Goal: Task Accomplishment & Management: Manage account settings

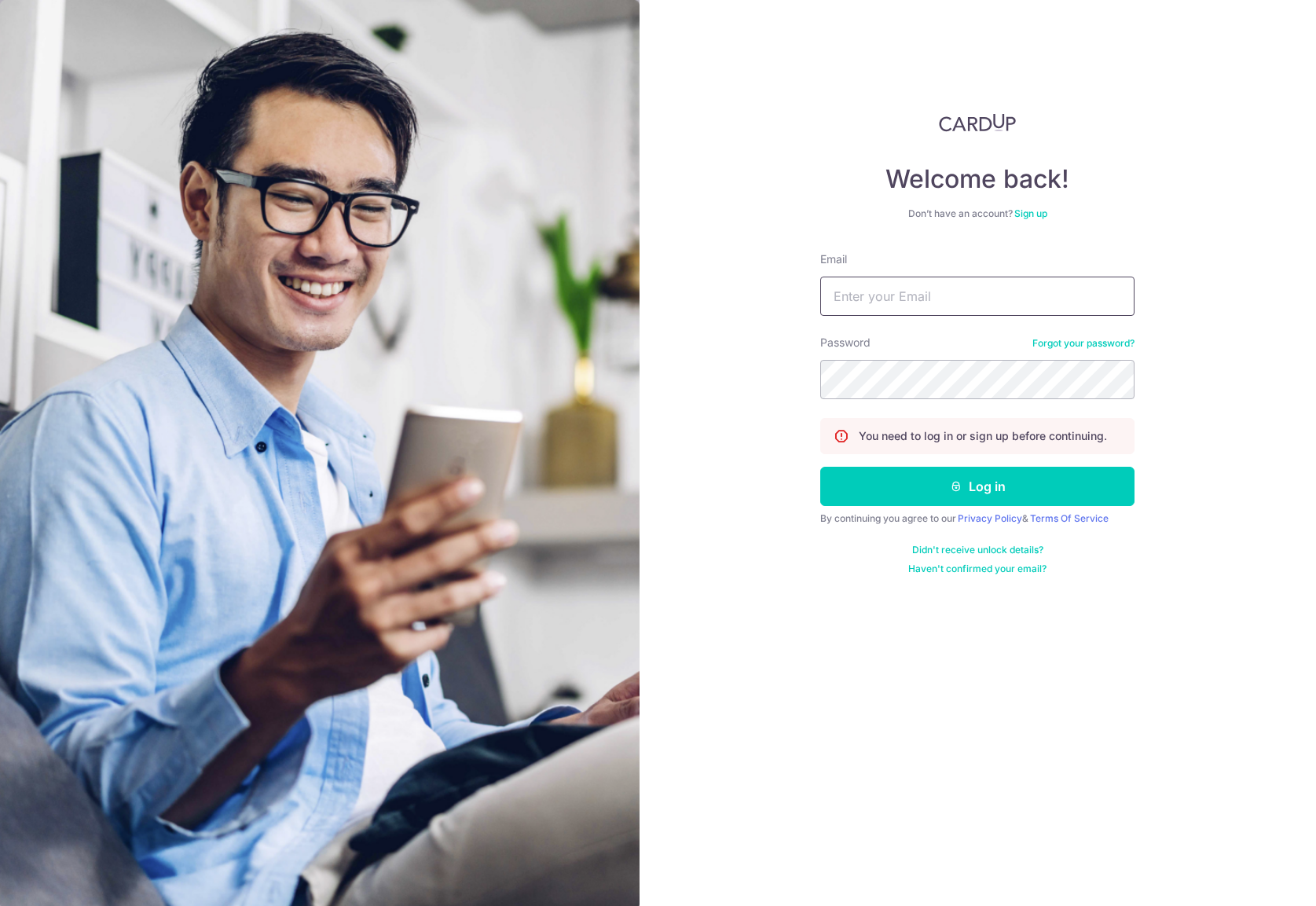
type input "[PERSON_NAME][EMAIL_ADDRESS][DOMAIN_NAME]"
click at [957, 495] on button "Log in" at bounding box center [977, 486] width 314 height 39
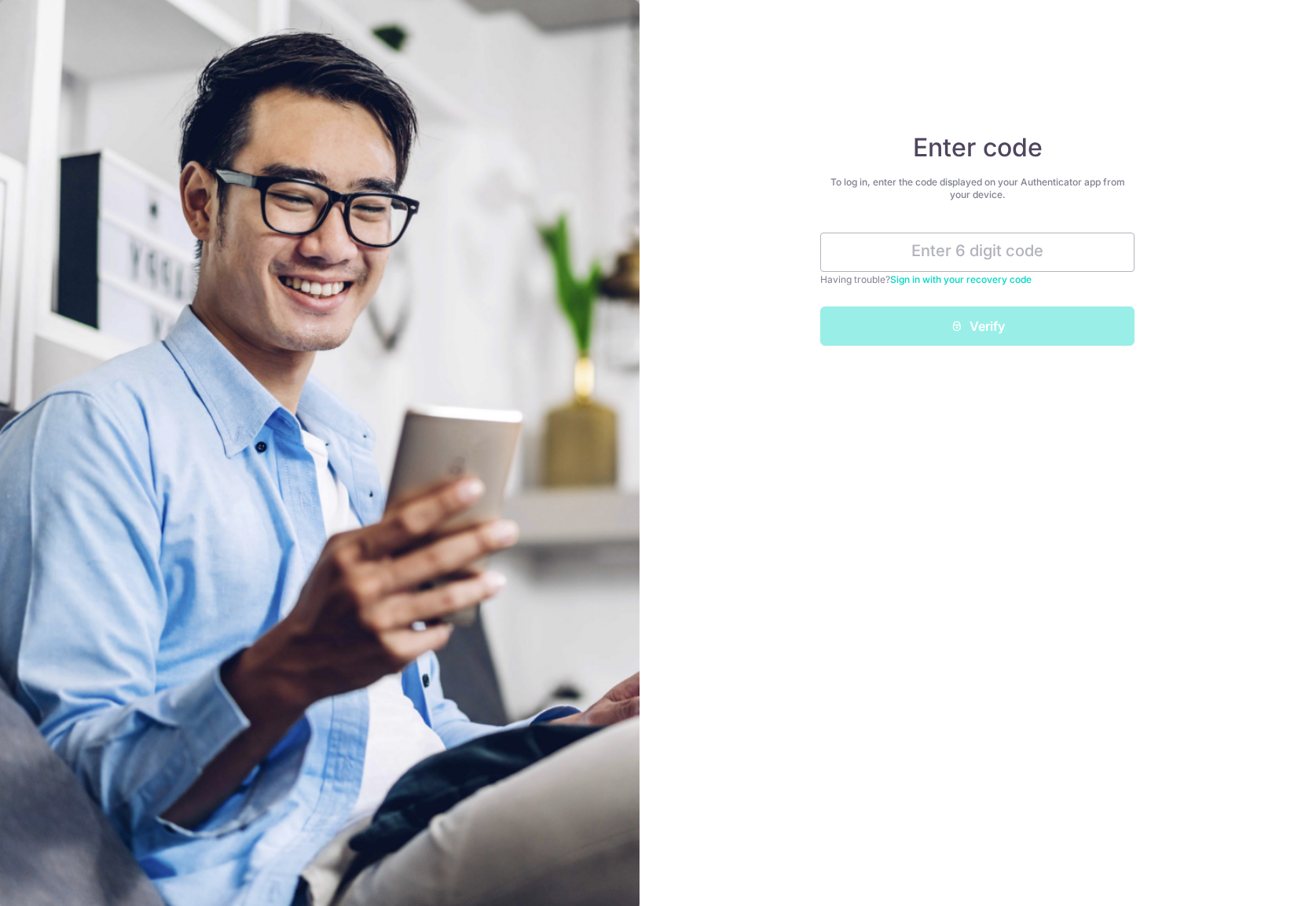
click at [1136, 84] on div "Enter code To log in, enter the code displayed on your Authenticator app from y…" at bounding box center [978, 453] width 677 height 906
click at [883, 251] on input "text" at bounding box center [977, 251] width 314 height 39
click at [974, 256] on input "text" at bounding box center [977, 251] width 314 height 39
paste input "303866"
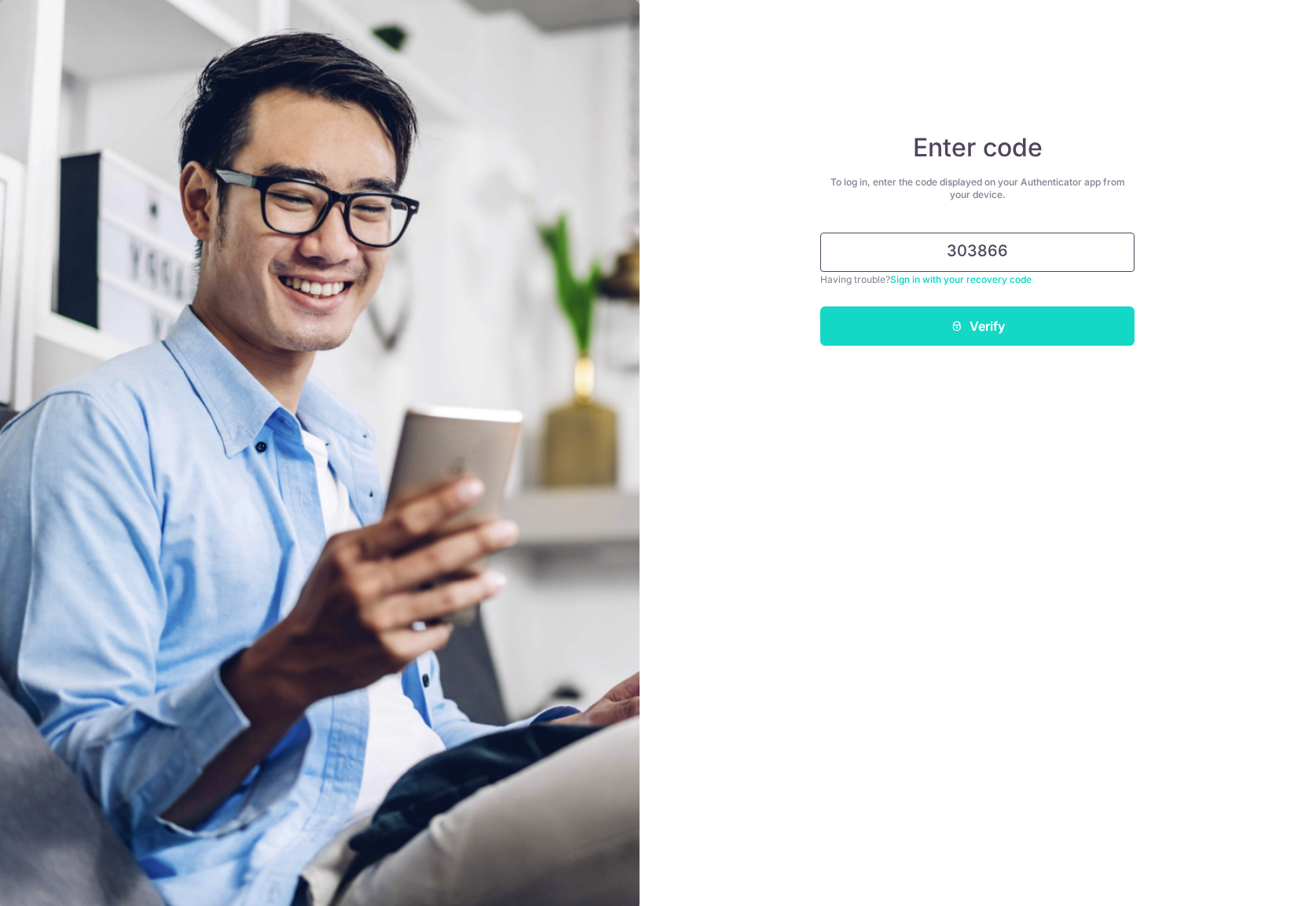
type input "303866"
click at [982, 332] on button "Verify" at bounding box center [977, 326] width 314 height 39
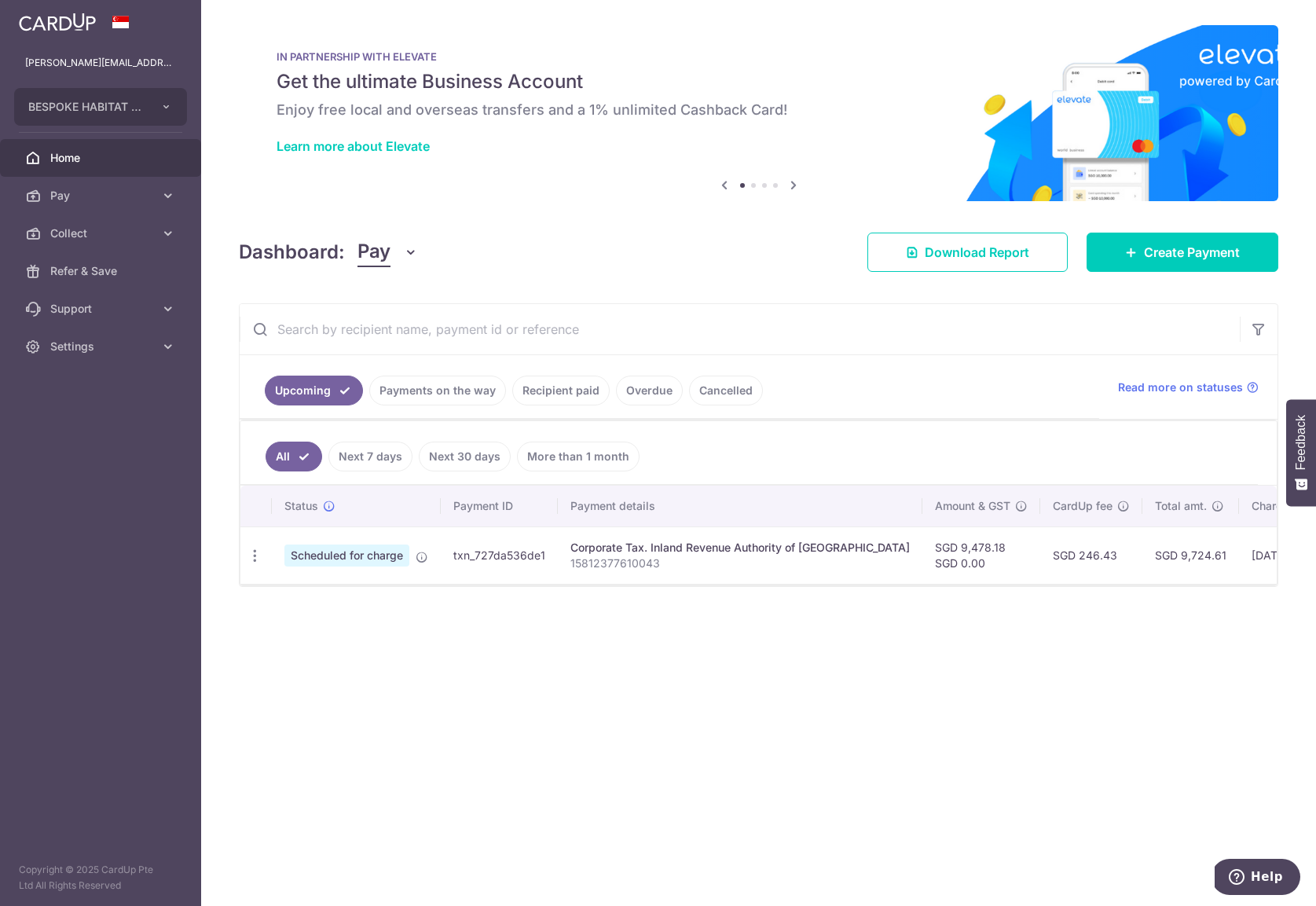
click at [741, 604] on div "× Pause Schedule Pause all future payments in this series Pause just this one p…" at bounding box center [758, 453] width 1115 height 906
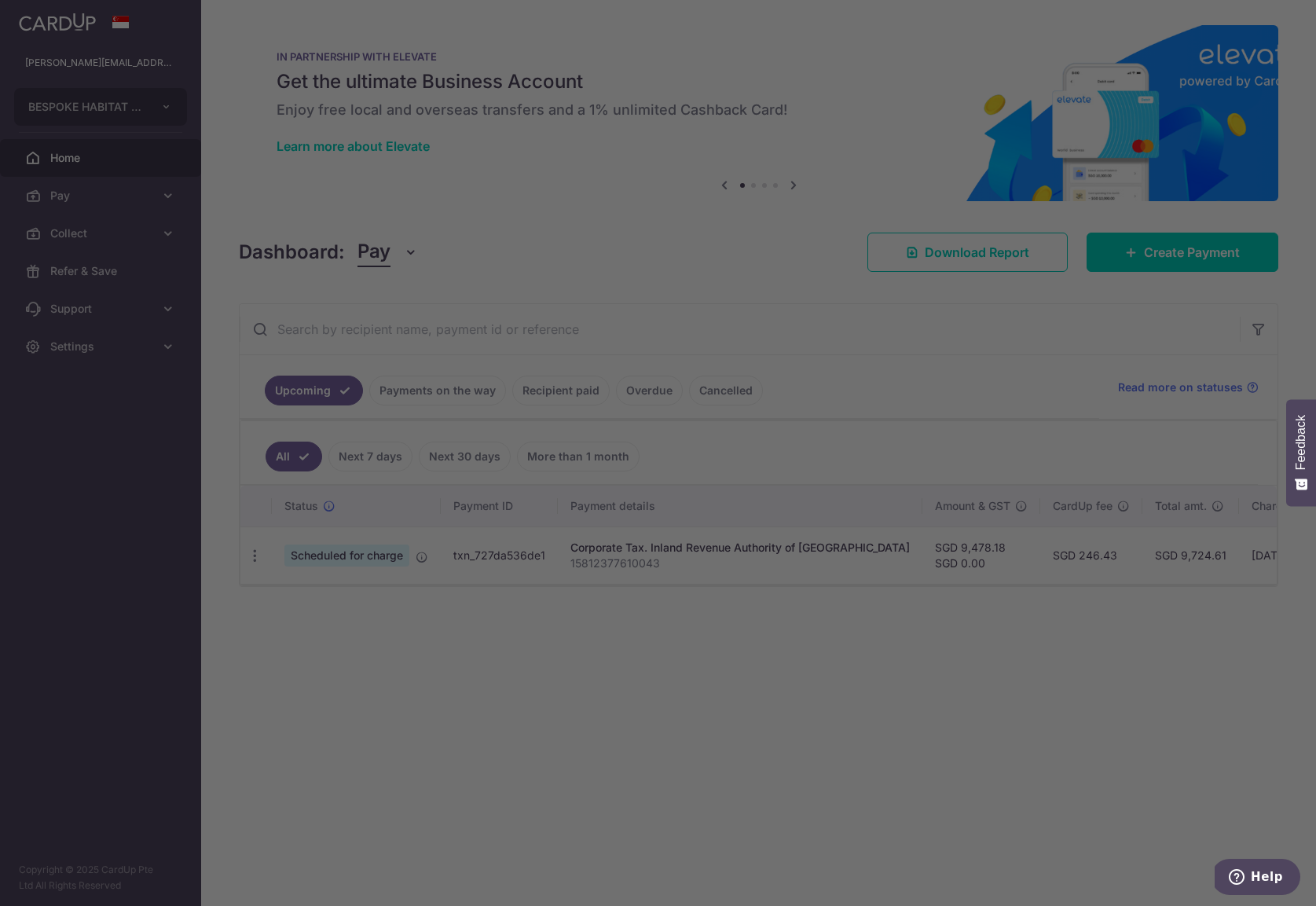
click at [130, 197] on div at bounding box center [665, 458] width 1329 height 915
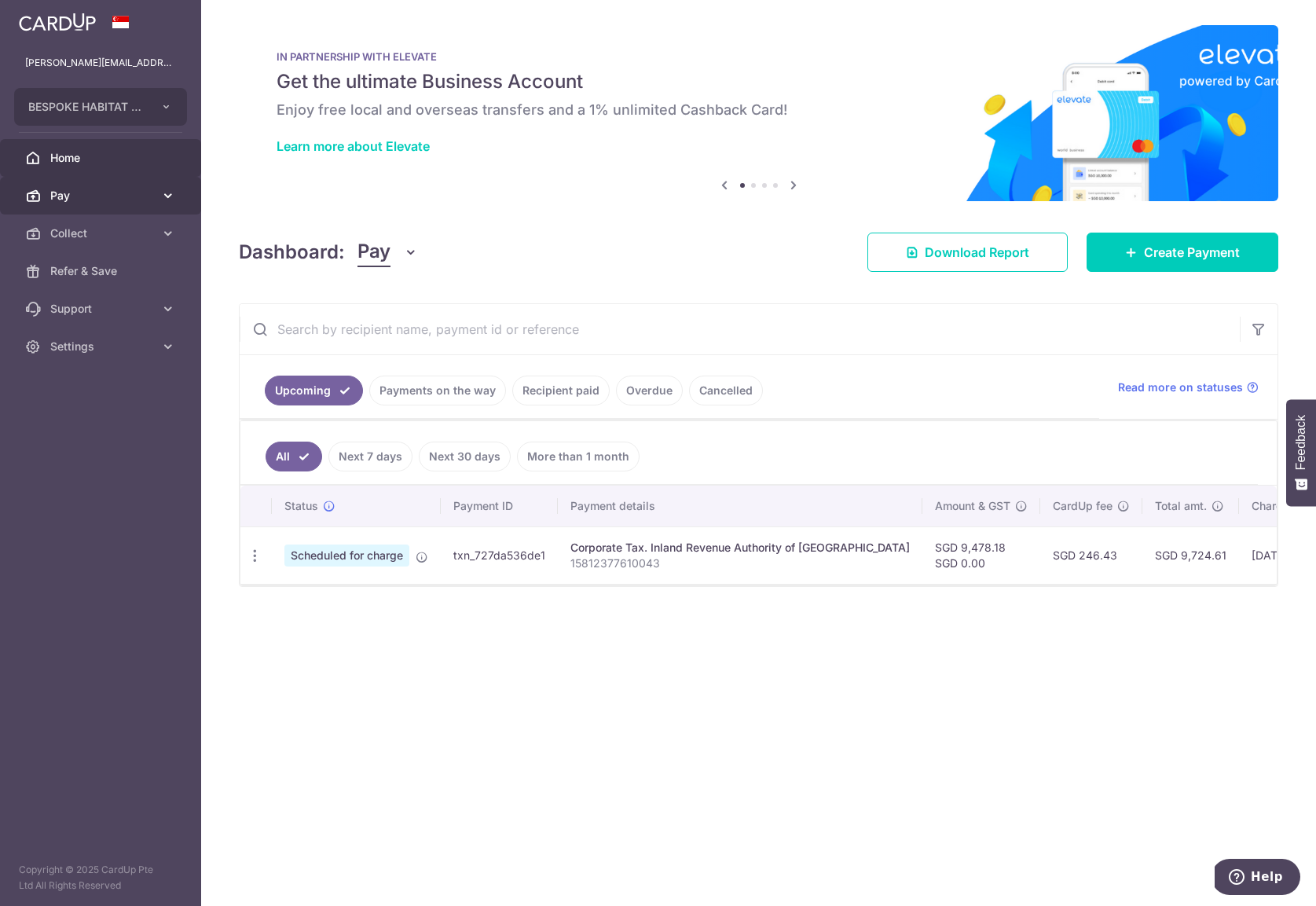
click at [139, 199] on span "Pay" at bounding box center [102, 195] width 104 height 16
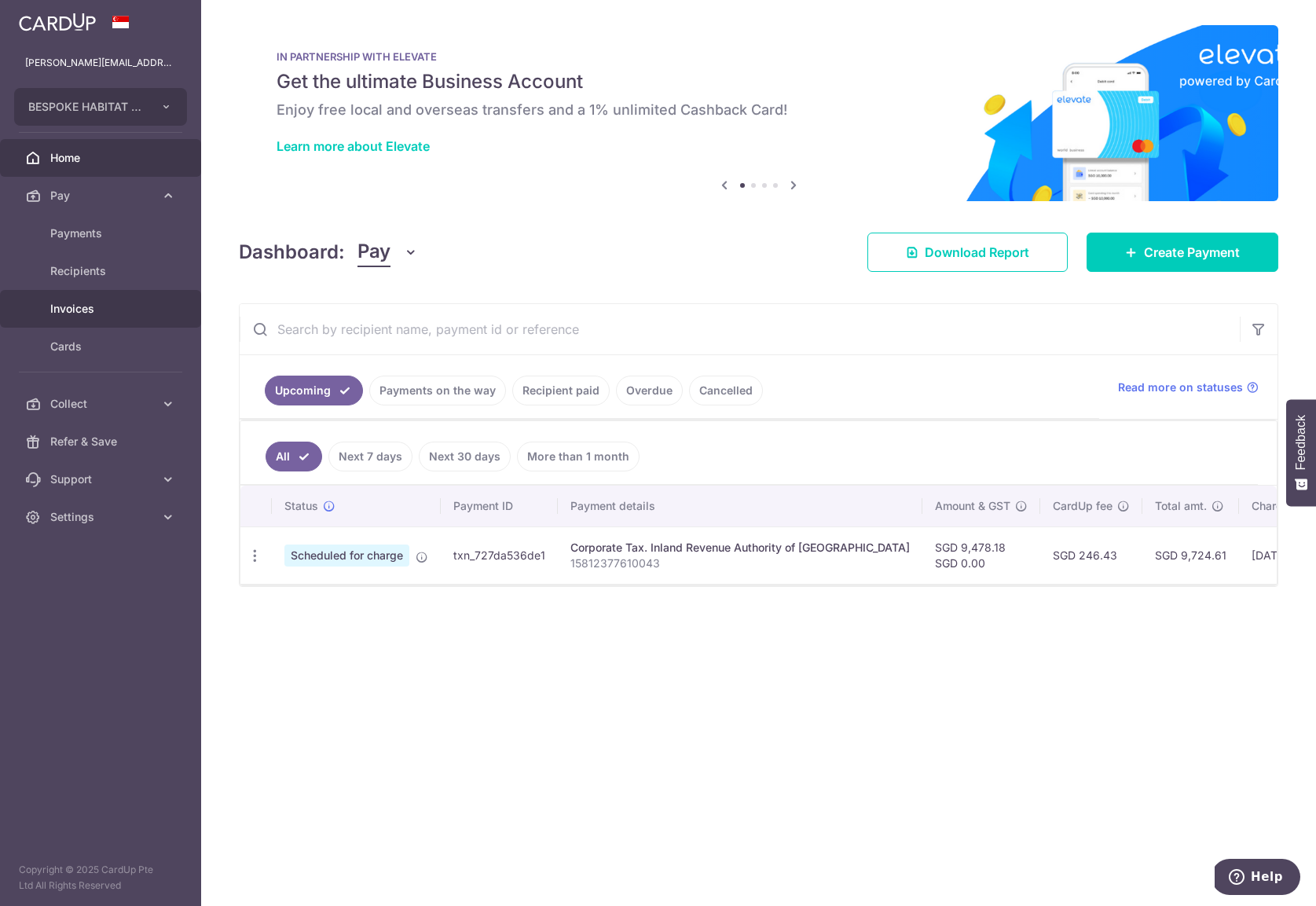
click at [80, 314] on span "Invoices" at bounding box center [102, 308] width 104 height 16
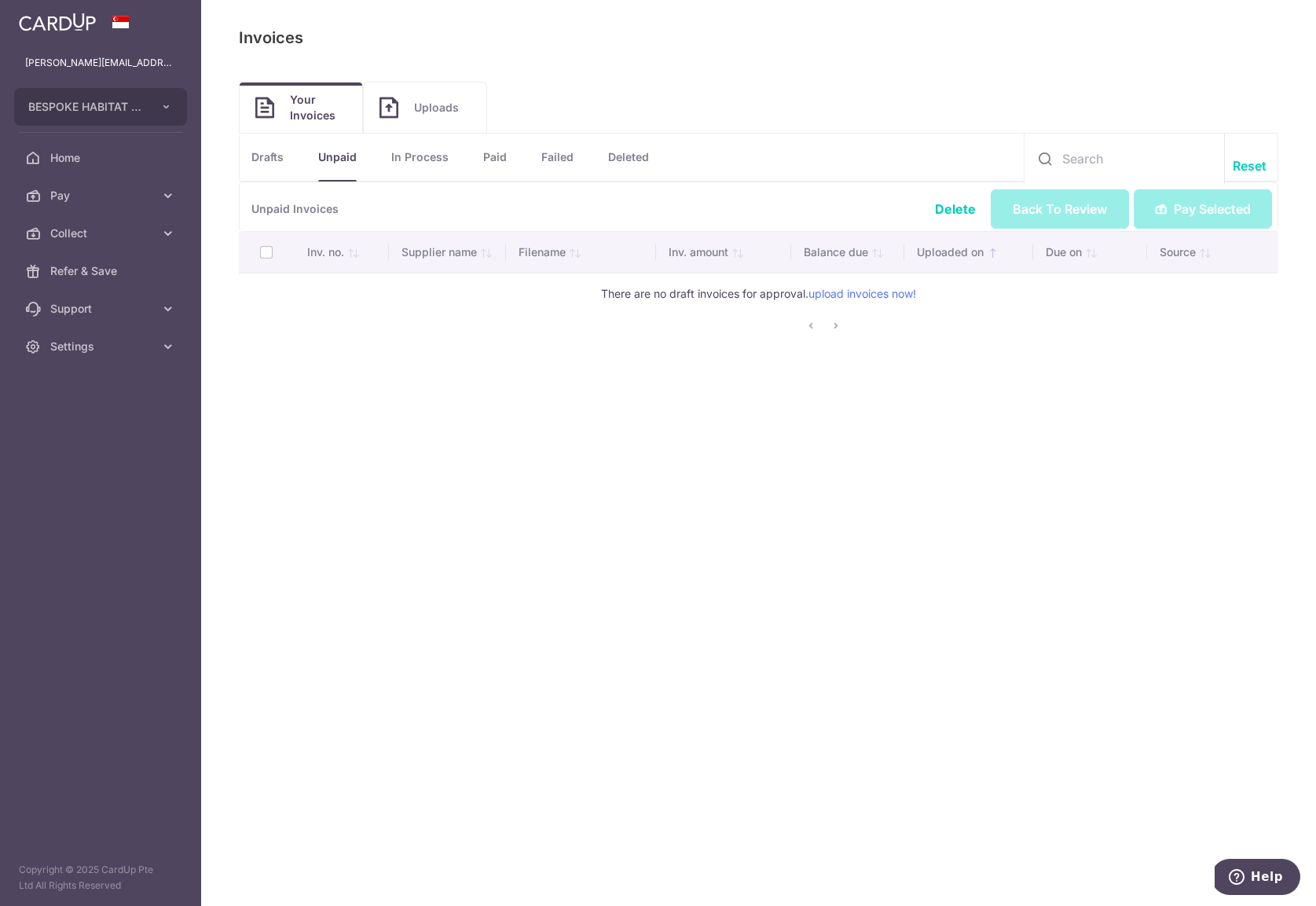
click at [433, 97] on link "Uploads" at bounding box center [425, 108] width 123 height 50
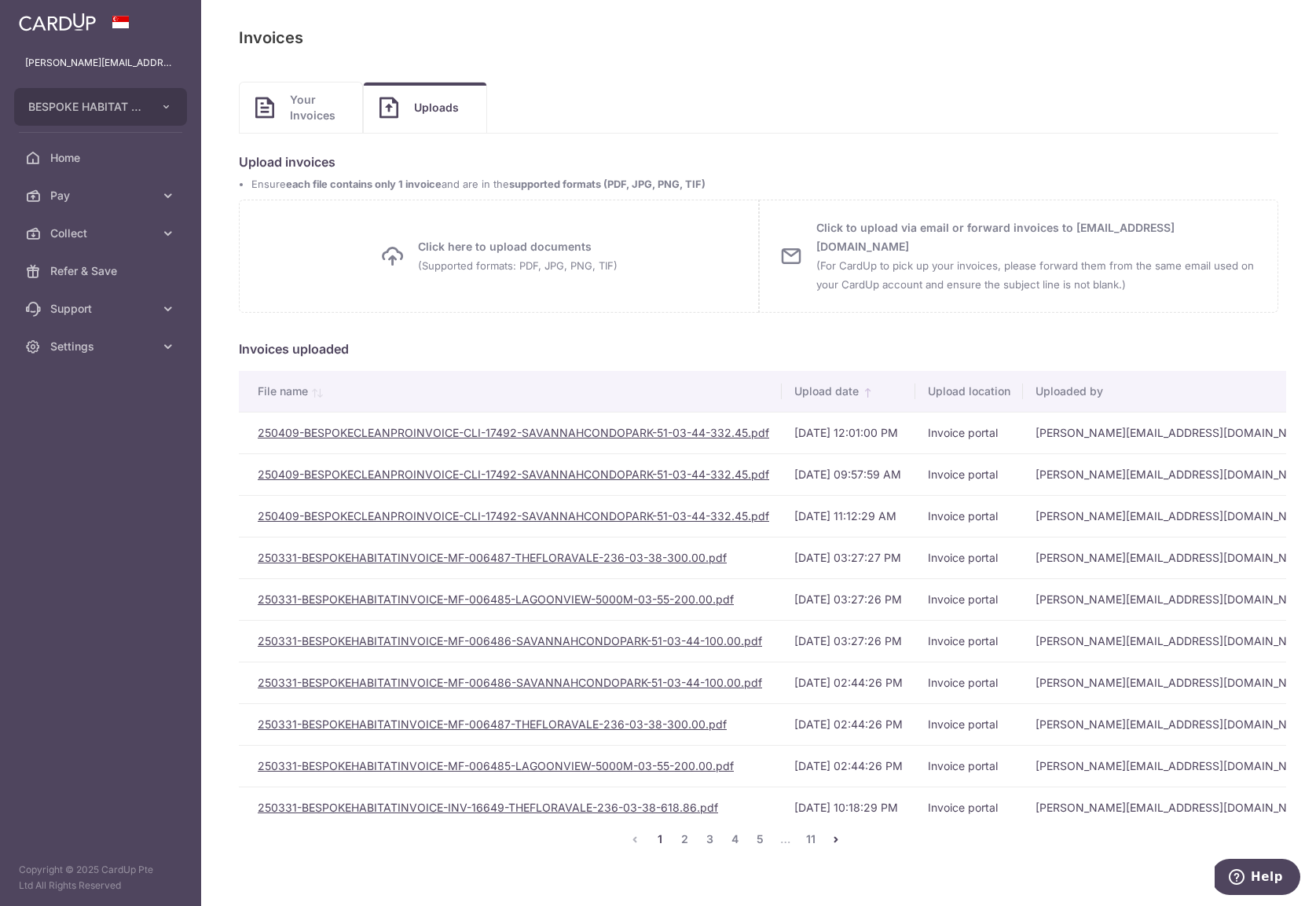
click at [307, 102] on span "Your Invoices" at bounding box center [318, 108] width 57 height 32
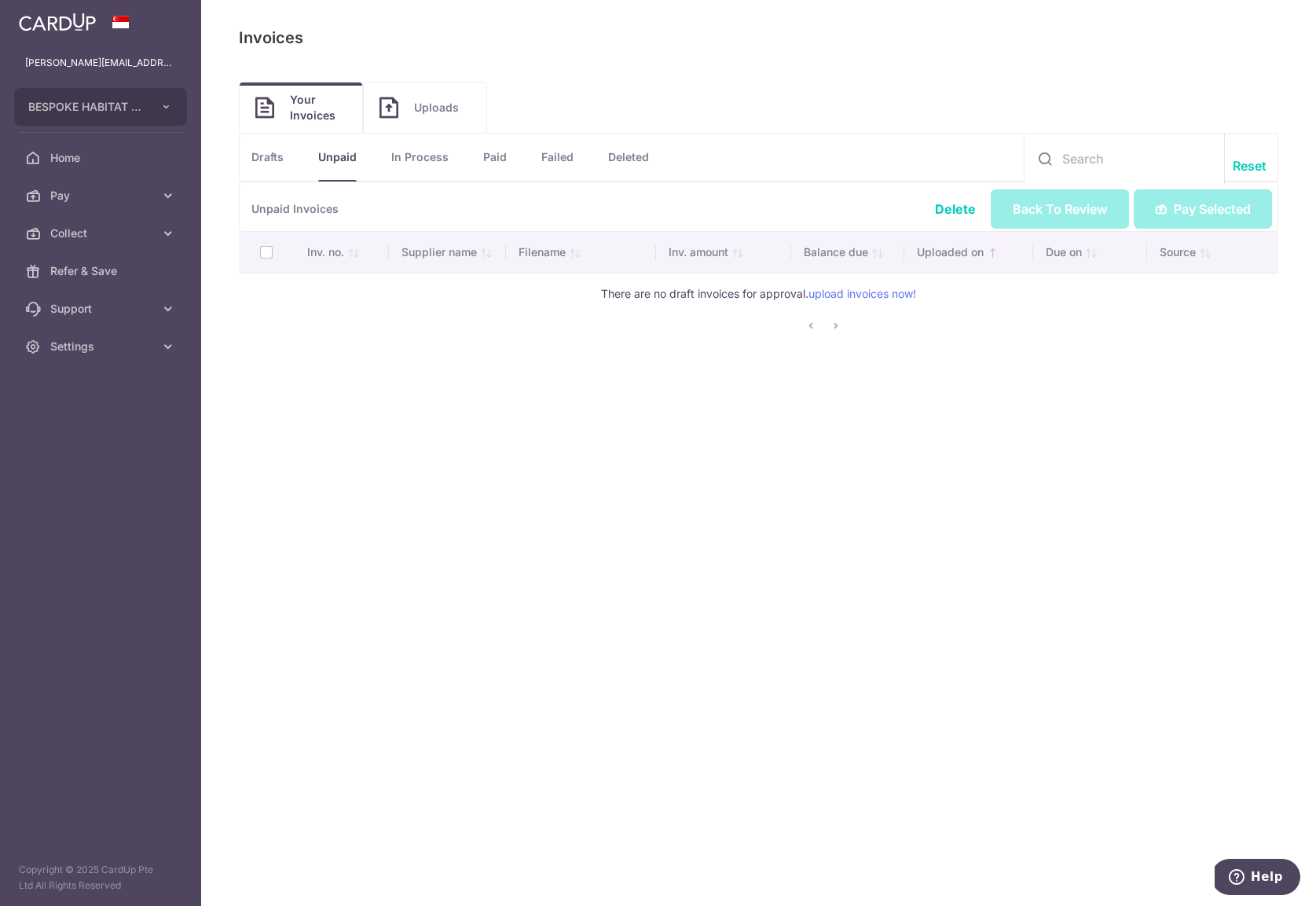
click at [425, 97] on link "Uploads" at bounding box center [425, 108] width 123 height 50
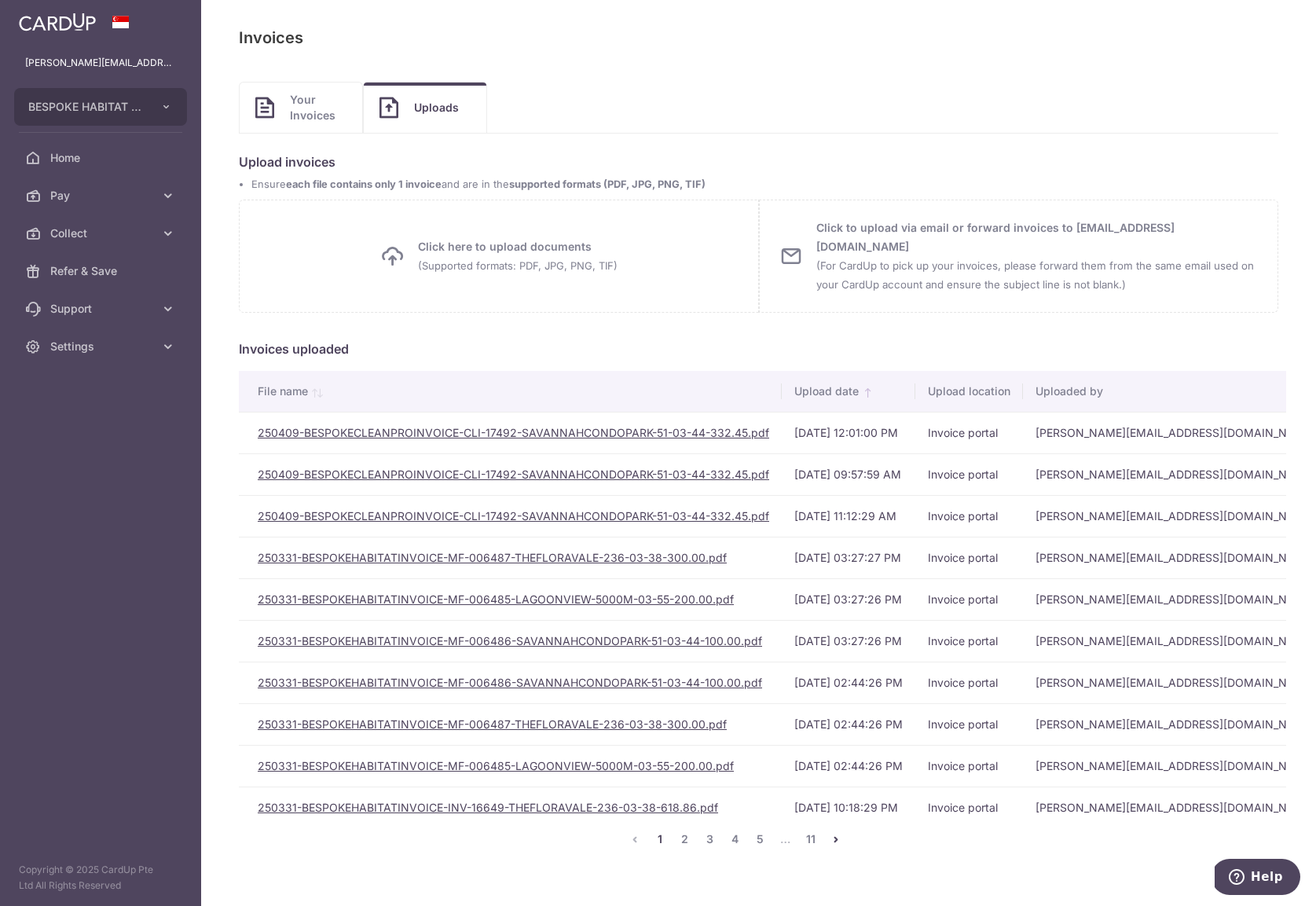
click at [532, 255] on span "Click here to upload documents (Supported formats: PDF, JPG, PNG, TIF)" at bounding box center [517, 256] width 200 height 38
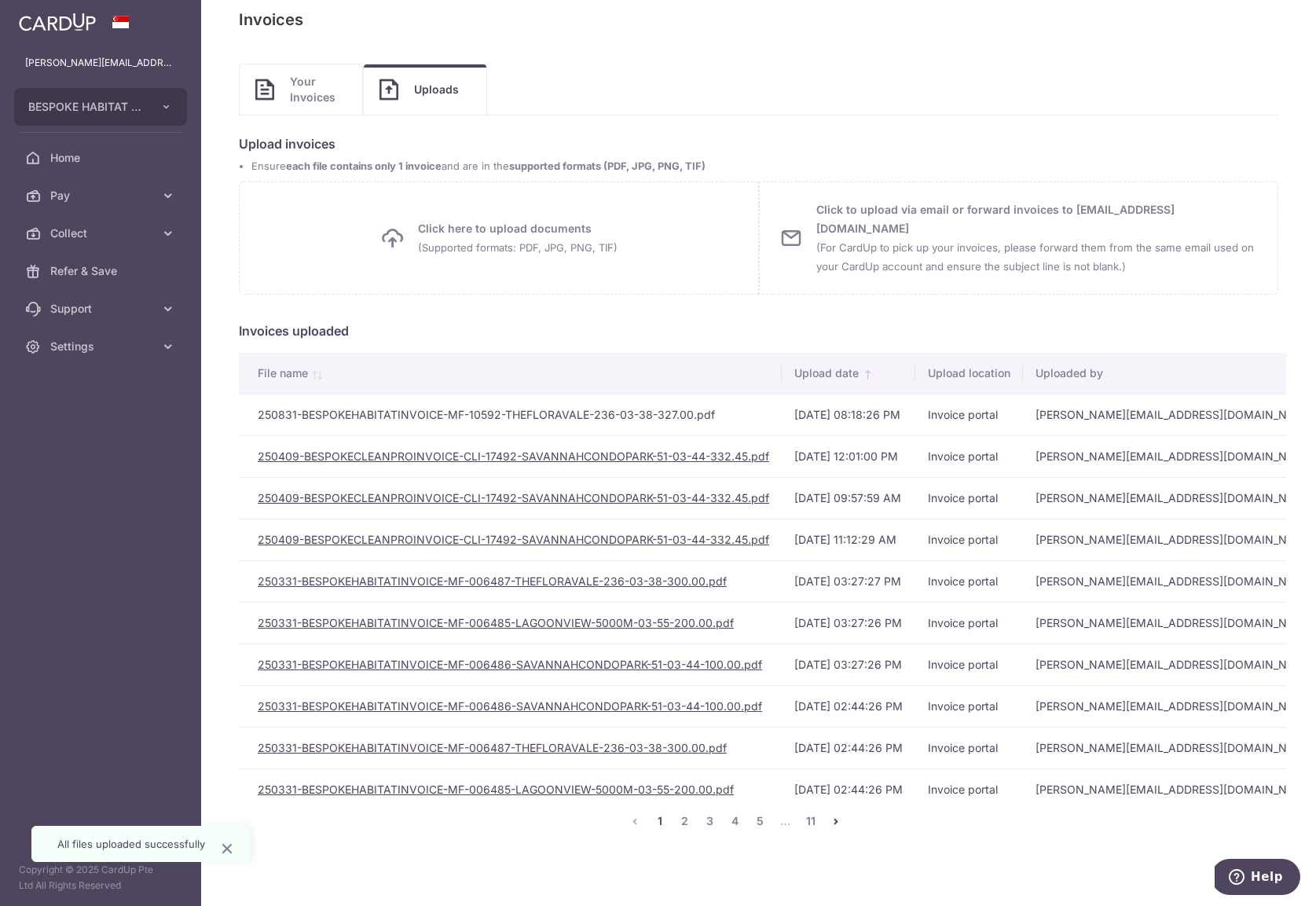
scroll to position [10, 0]
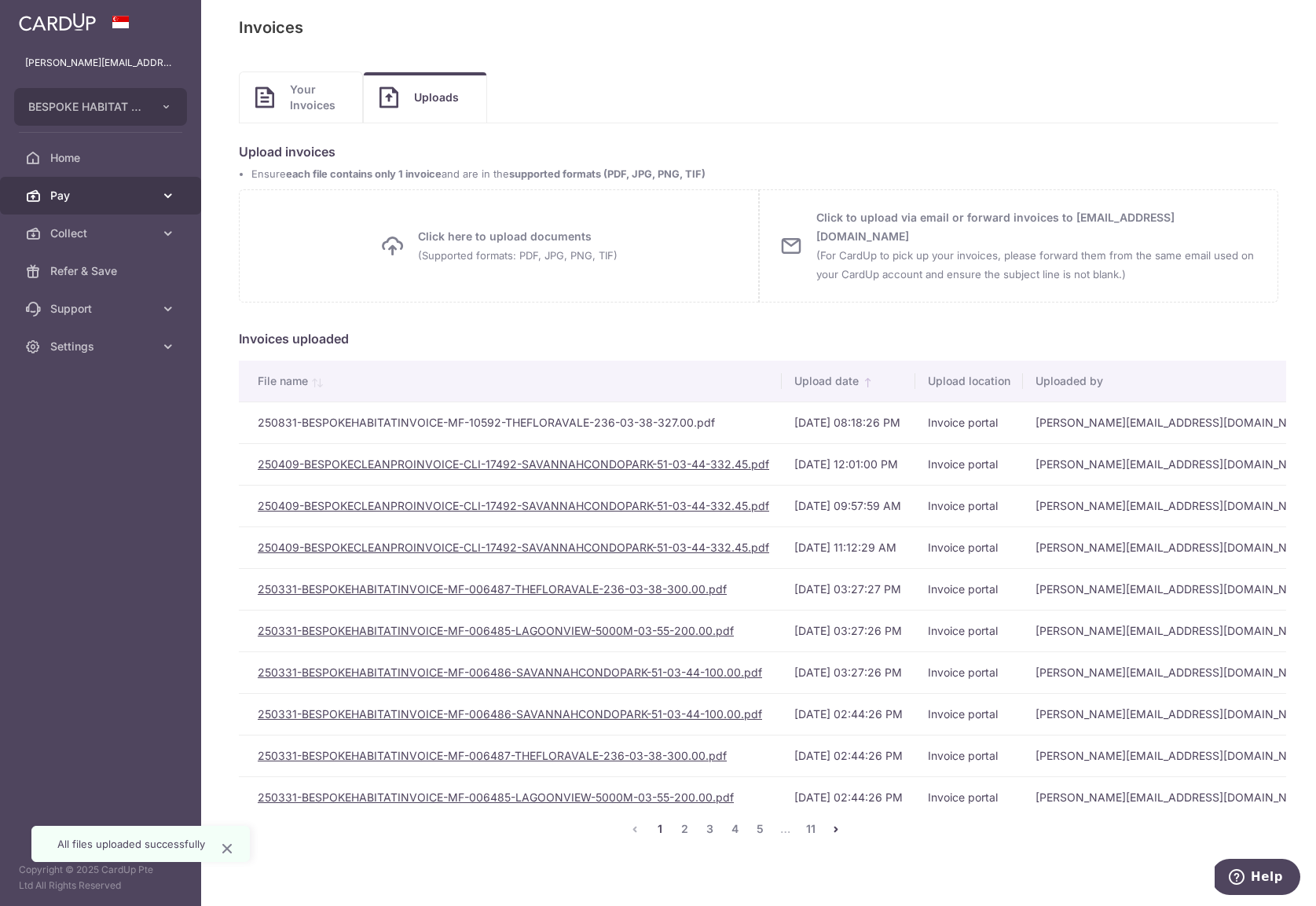
click at [103, 193] on span "Pay" at bounding box center [102, 195] width 104 height 16
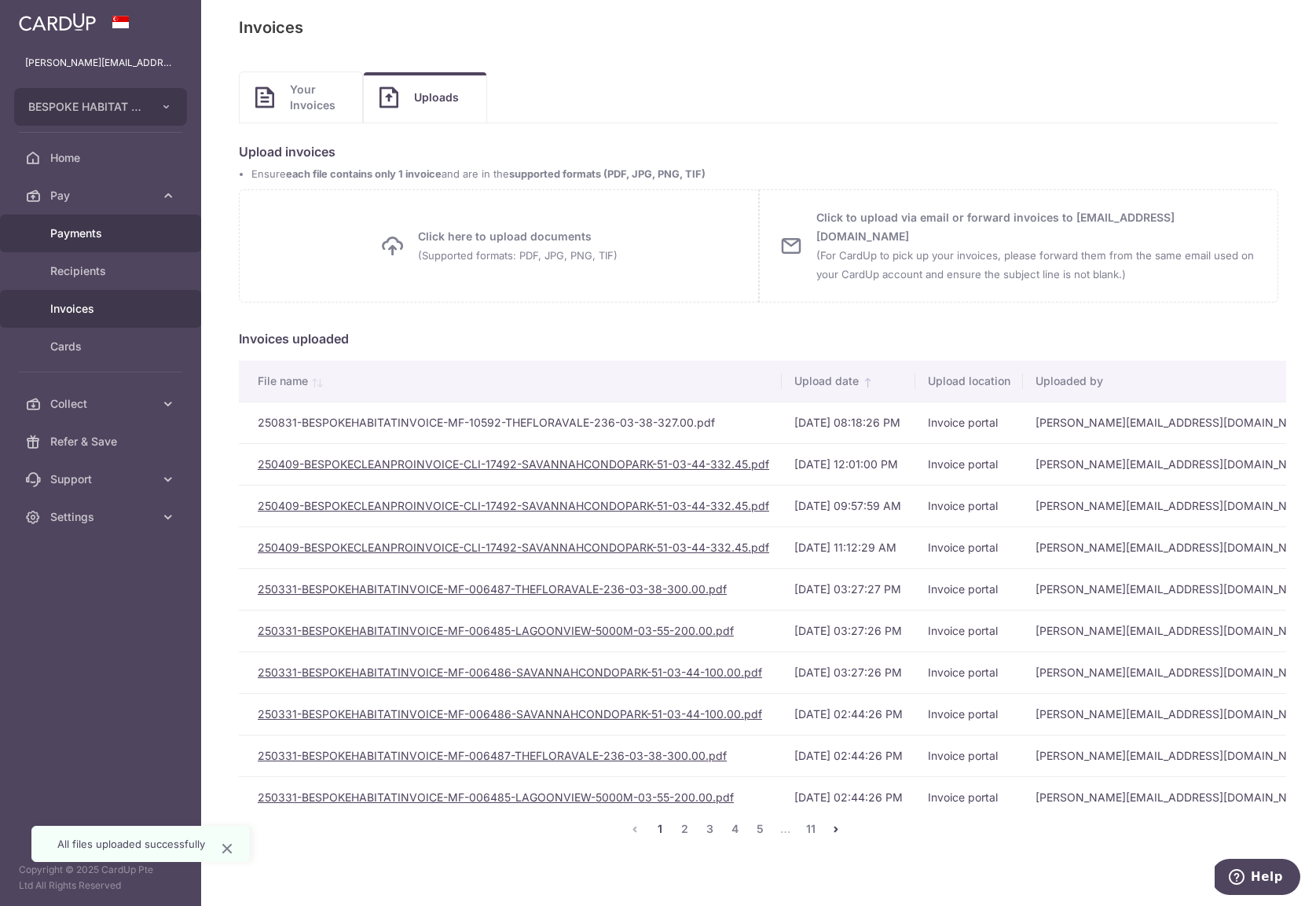
click at [82, 239] on span "Payments" at bounding box center [102, 233] width 104 height 16
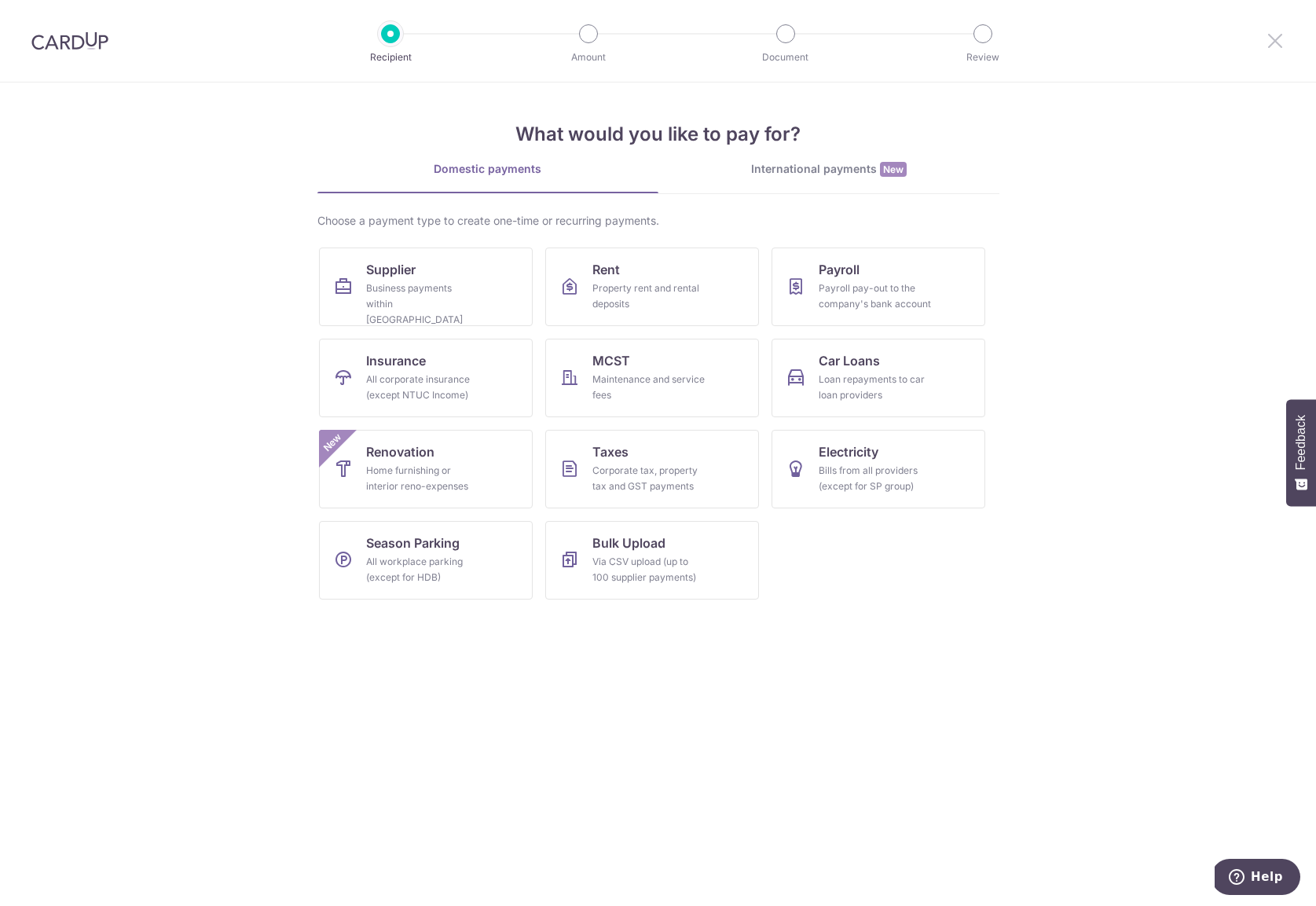
click at [1276, 43] on icon at bounding box center [1275, 41] width 19 height 20
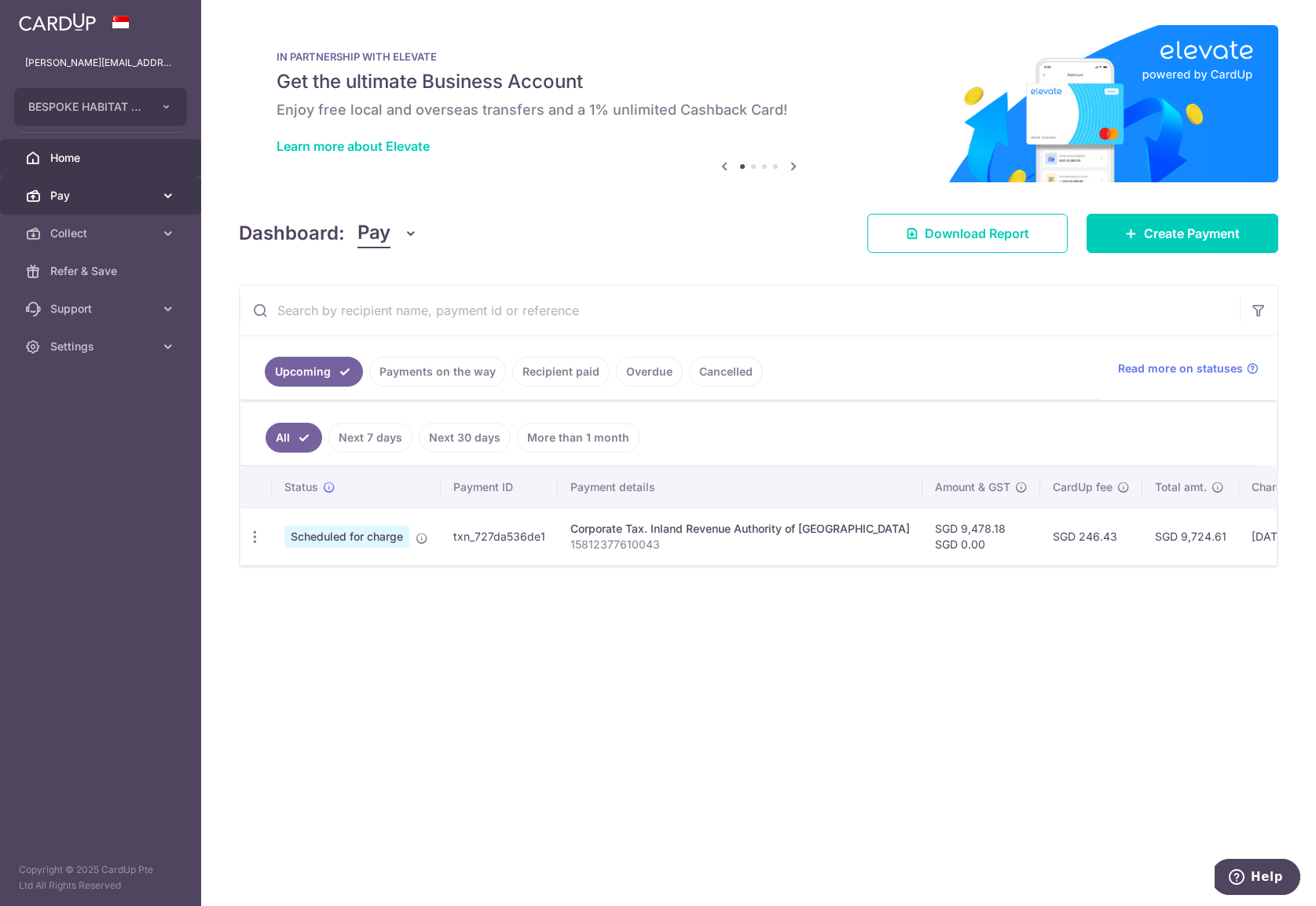
click at [94, 194] on span "Pay" at bounding box center [102, 195] width 104 height 16
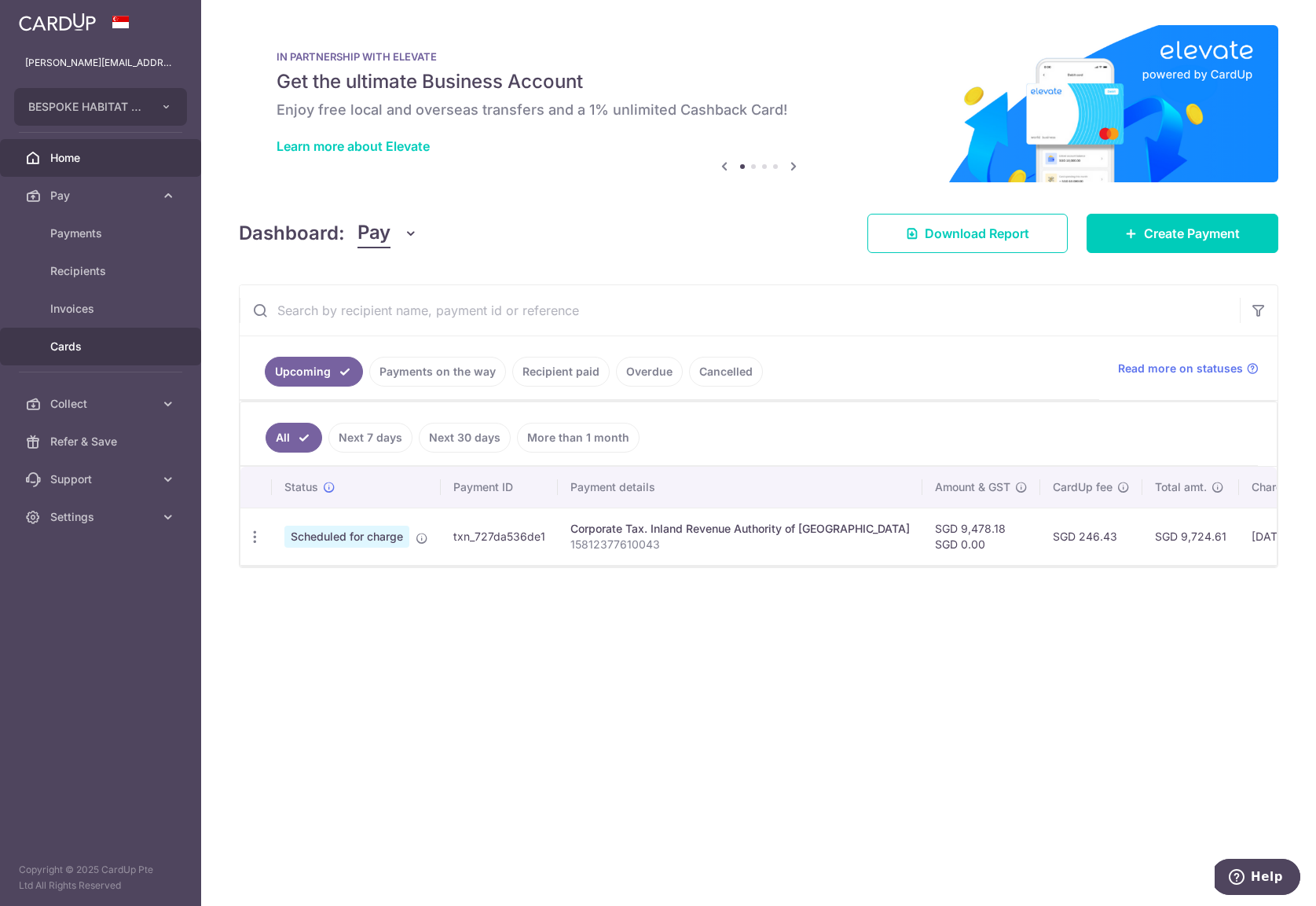
click at [78, 340] on span "Cards" at bounding box center [102, 346] width 104 height 16
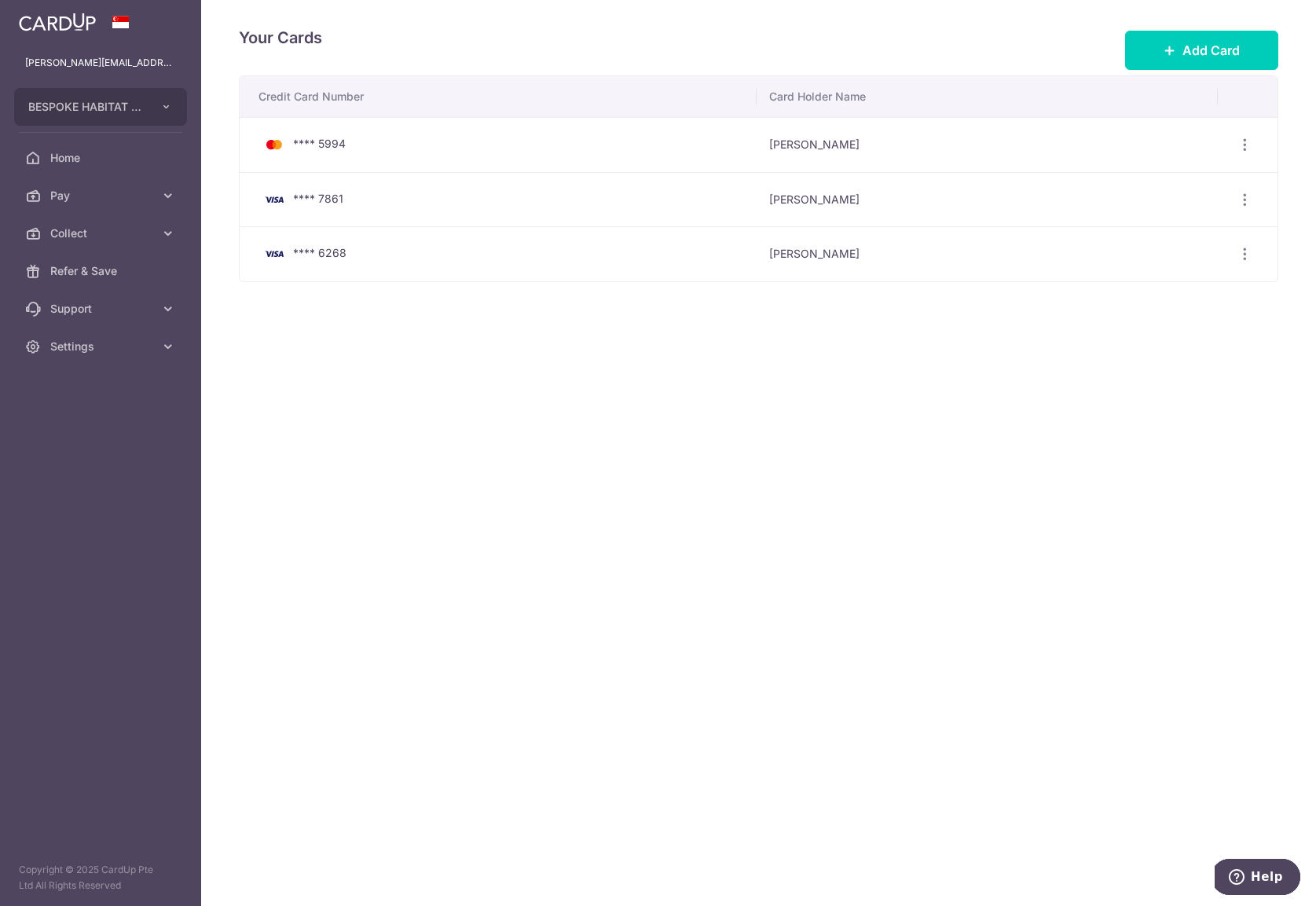
click at [928, 434] on div "Your Cards Add Card Credit Card Number Card Holder Name **** 5994 YAN SHENG CHO…" at bounding box center [758, 453] width 1115 height 906
click at [940, 490] on div "Your Cards Add Card Credit Card Number Card Holder Name **** 5994 YAN SHENG CHO…" at bounding box center [758, 453] width 1115 height 906
click at [974, 429] on div "Your Cards Add Card Credit Card Number Card Holder Name **** 5994 YAN SHENG CHO…" at bounding box center [758, 453] width 1115 height 906
click at [393, 397] on div "Your Cards Add Card Credit Card Number Card Holder Name **** 5994 YAN SHENG CHO…" at bounding box center [758, 453] width 1115 height 906
click at [1242, 199] on icon "button" at bounding box center [1245, 200] width 17 height 17
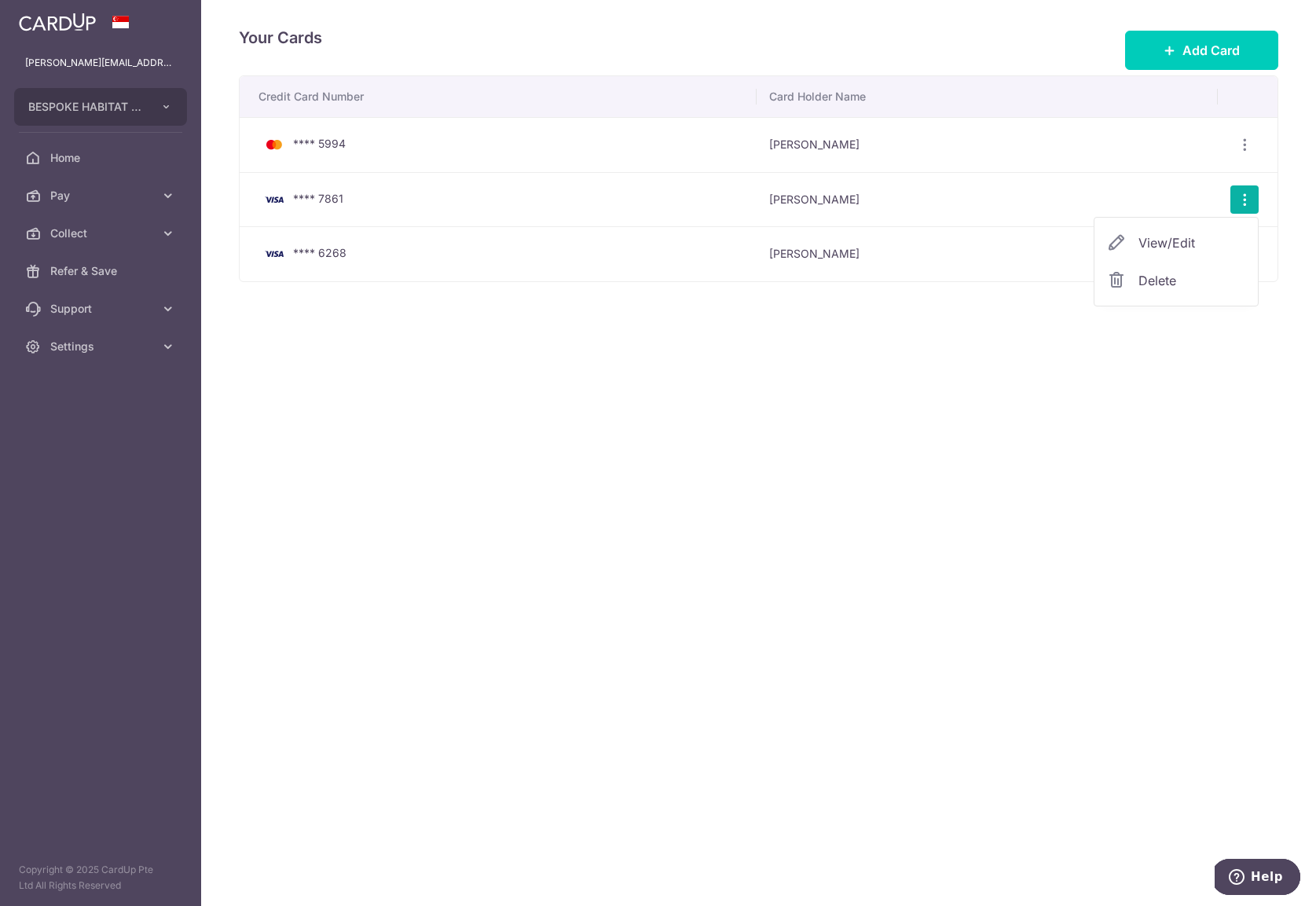
click at [1172, 273] on span "Delete" at bounding box center [1192, 281] width 107 height 19
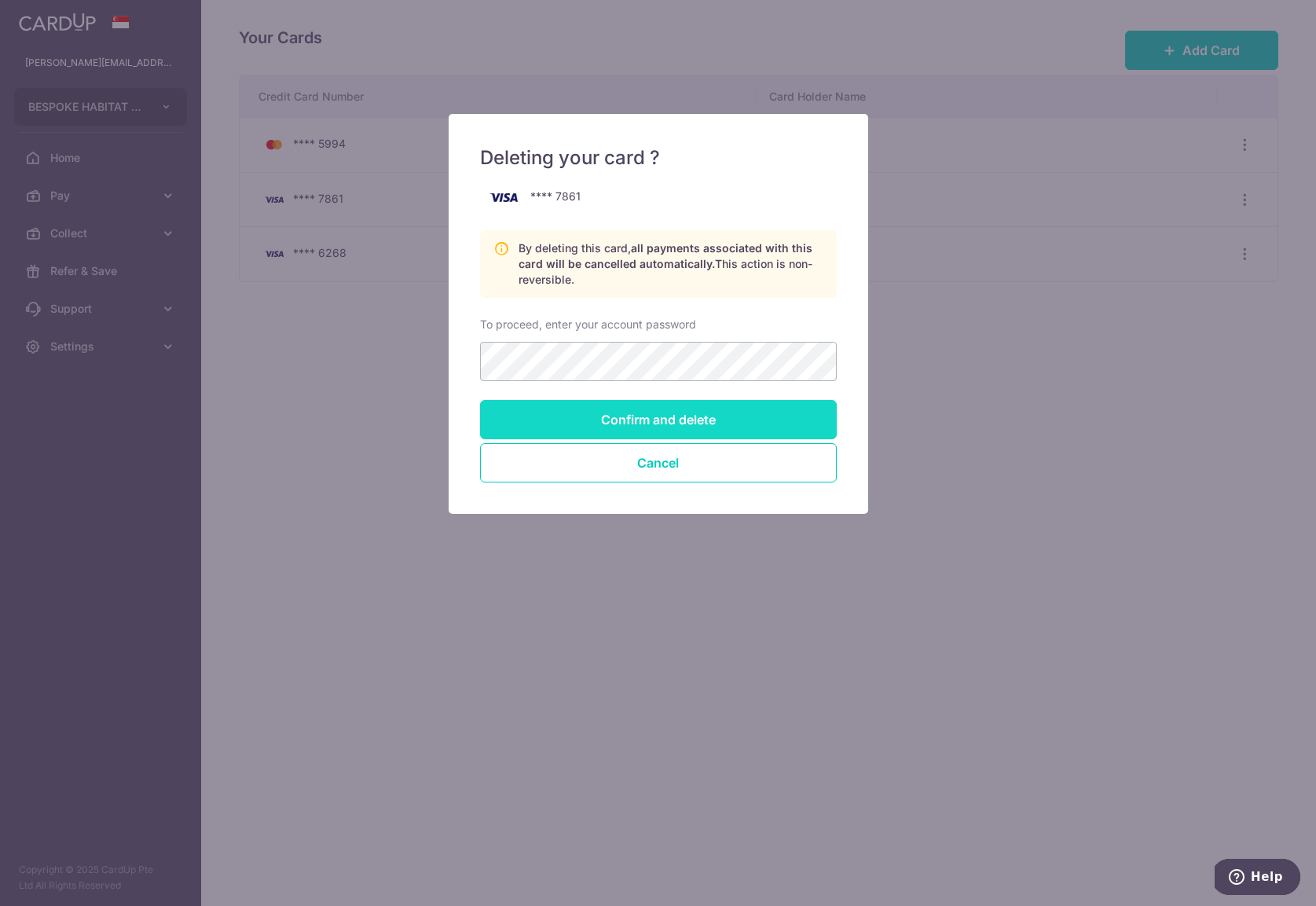
click at [647, 418] on input "Confirm and delete" at bounding box center [658, 419] width 357 height 39
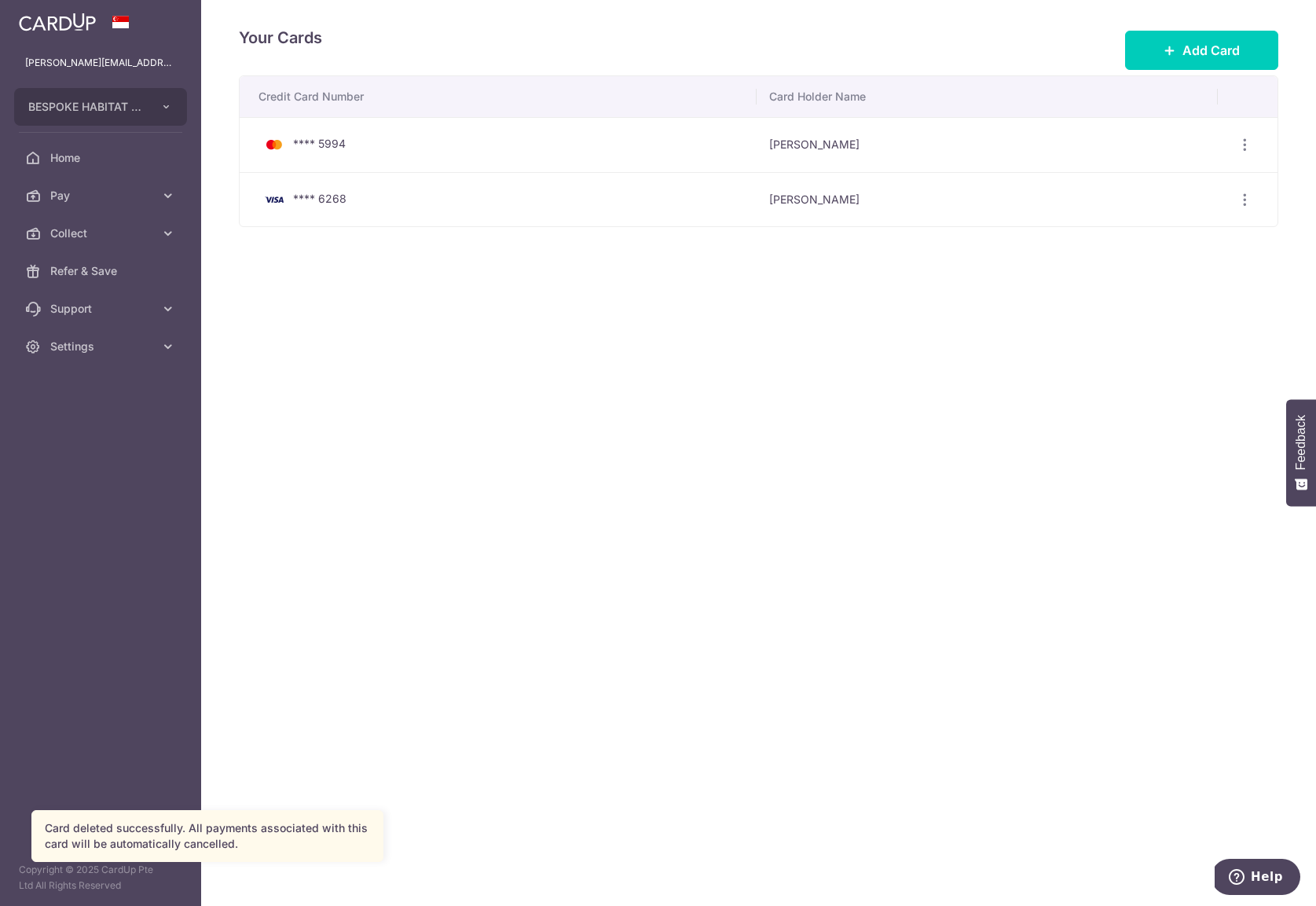
click at [607, 434] on div "Your Cards Add Card Credit Card Number Card Holder Name **** 5994 [PERSON_NAME]…" at bounding box center [758, 453] width 1115 height 906
click at [113, 170] on link "Home" at bounding box center [100, 158] width 201 height 38
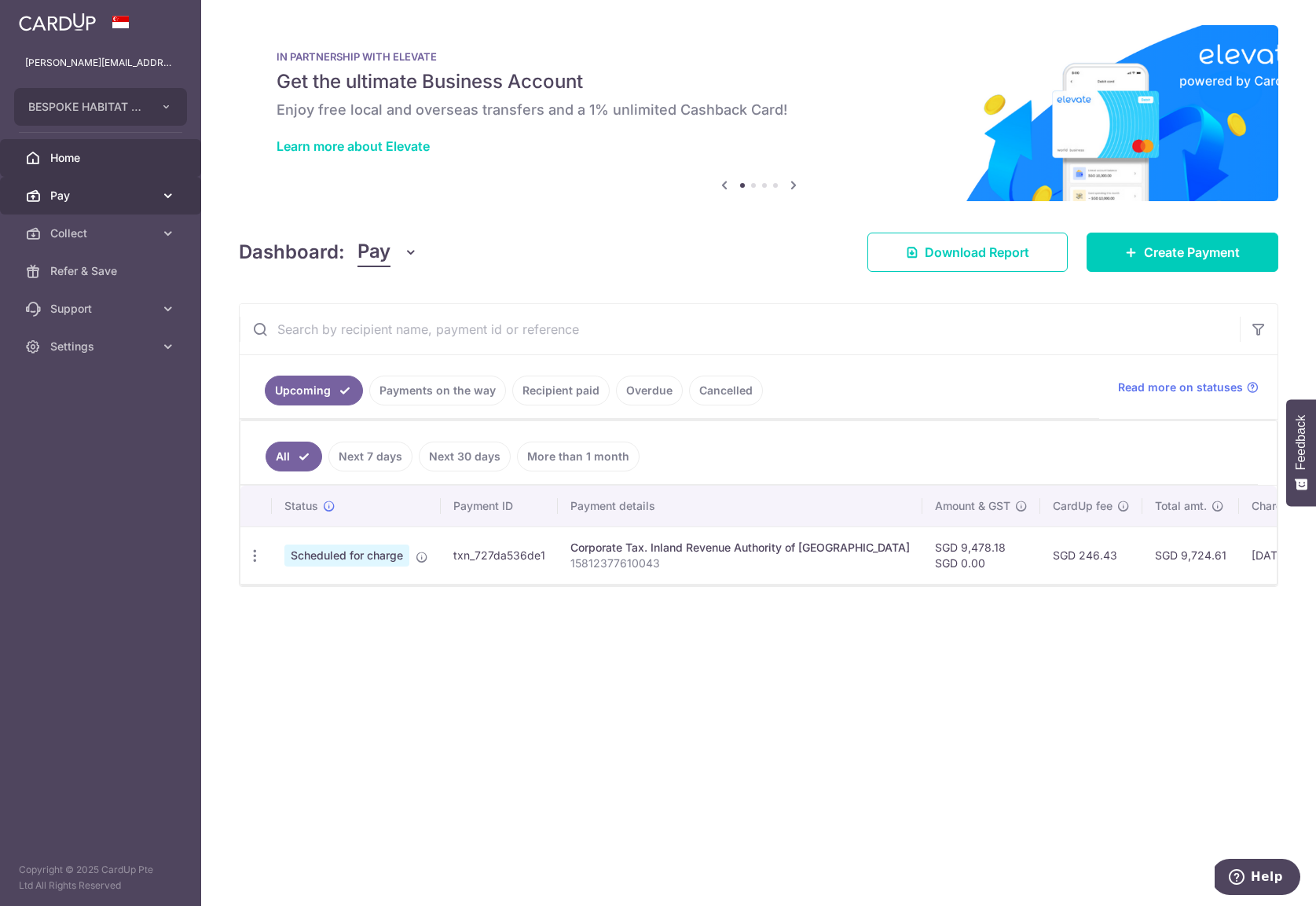
click at [97, 185] on link "Pay" at bounding box center [100, 195] width 201 height 38
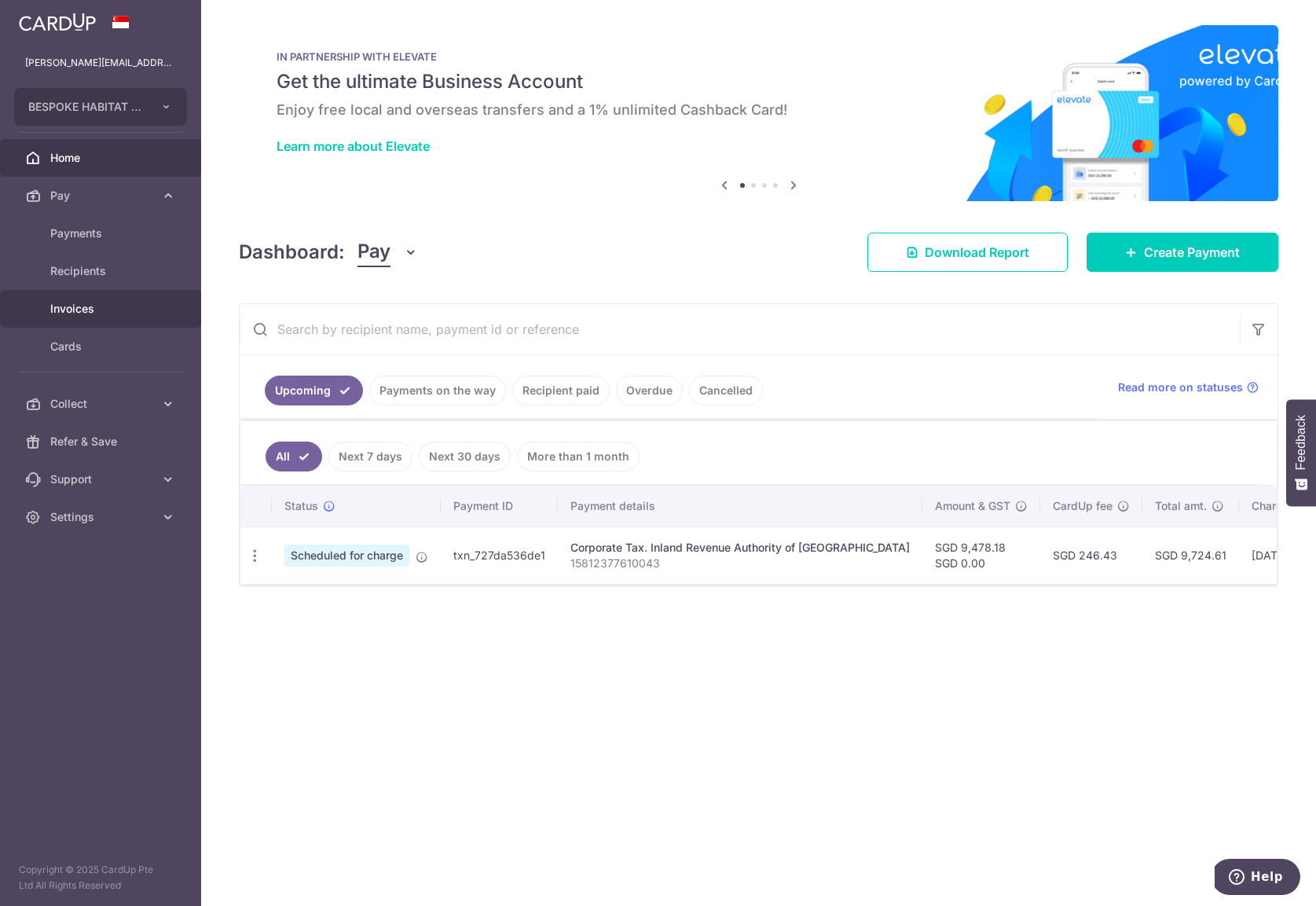
click at [87, 305] on span "Invoices" at bounding box center [102, 308] width 104 height 16
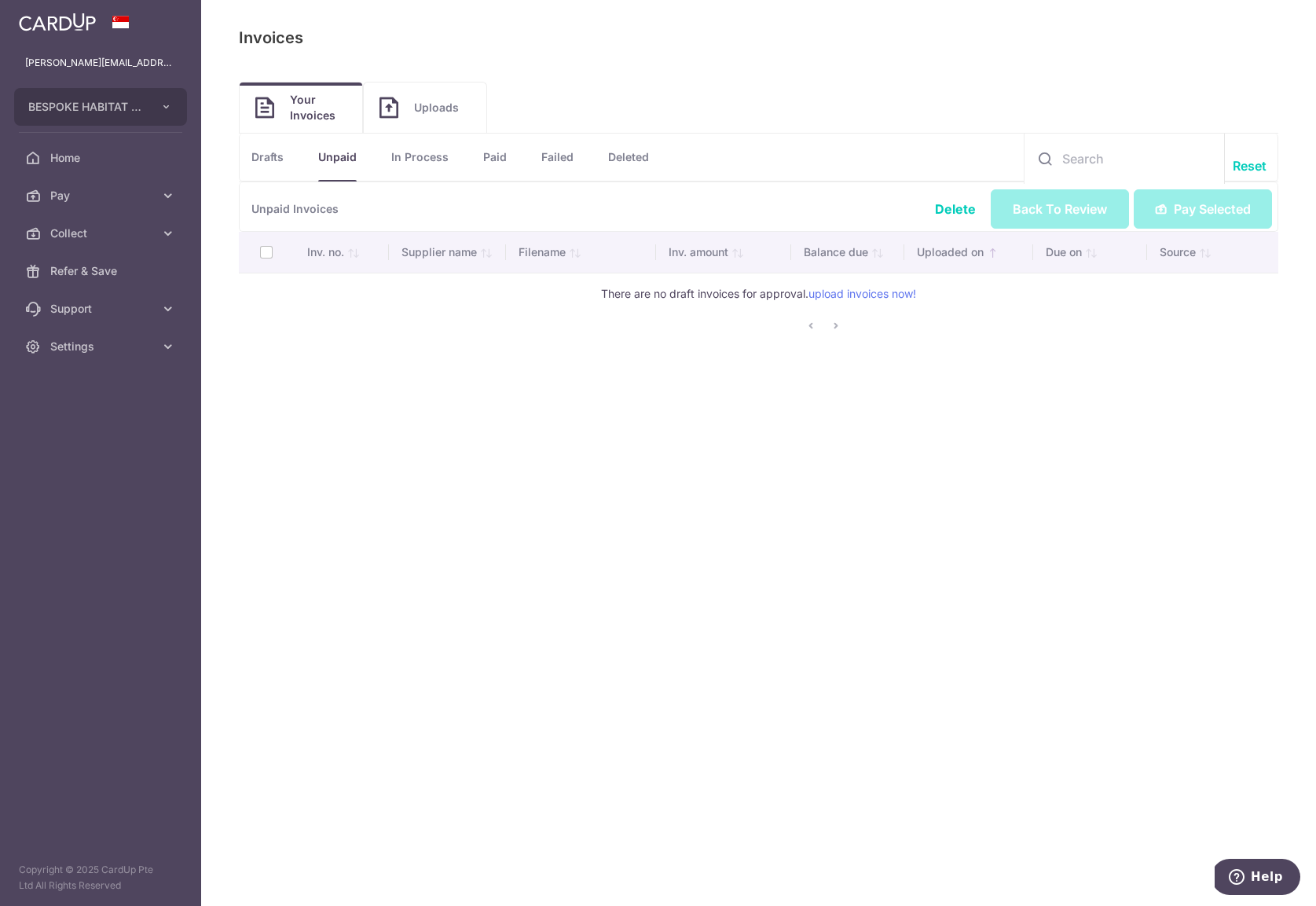
click at [434, 108] on span "Uploads" at bounding box center [443, 107] width 57 height 16
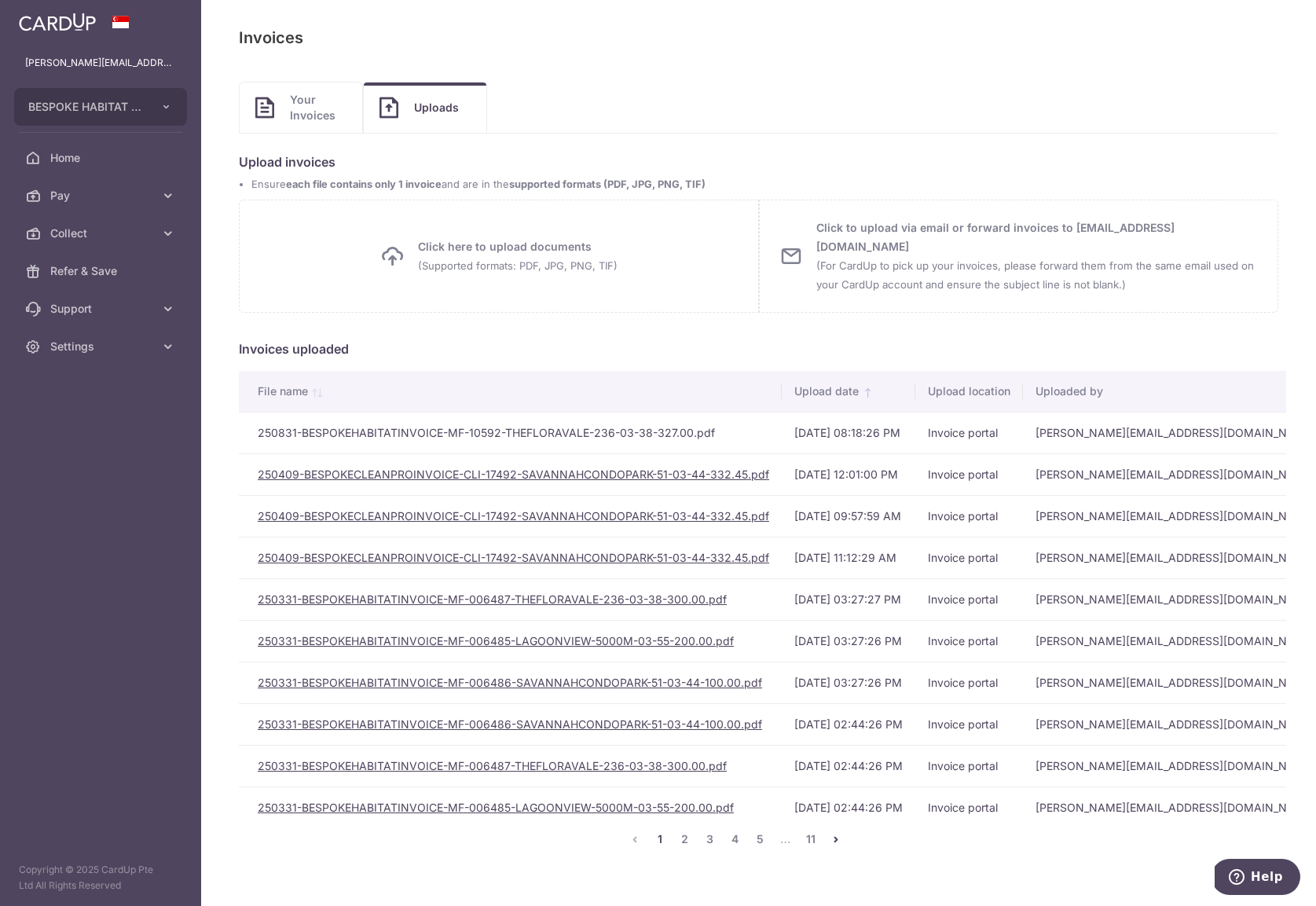
click at [589, 430] on td "250831-BESPOKEHABITATINVOICE-MF-10592-THEFLORAVALE-236-03-38-327.00.pdf" at bounding box center [510, 433] width 543 height 42
